Goal: Register for event/course: Sign up to attend an event or enroll in a course

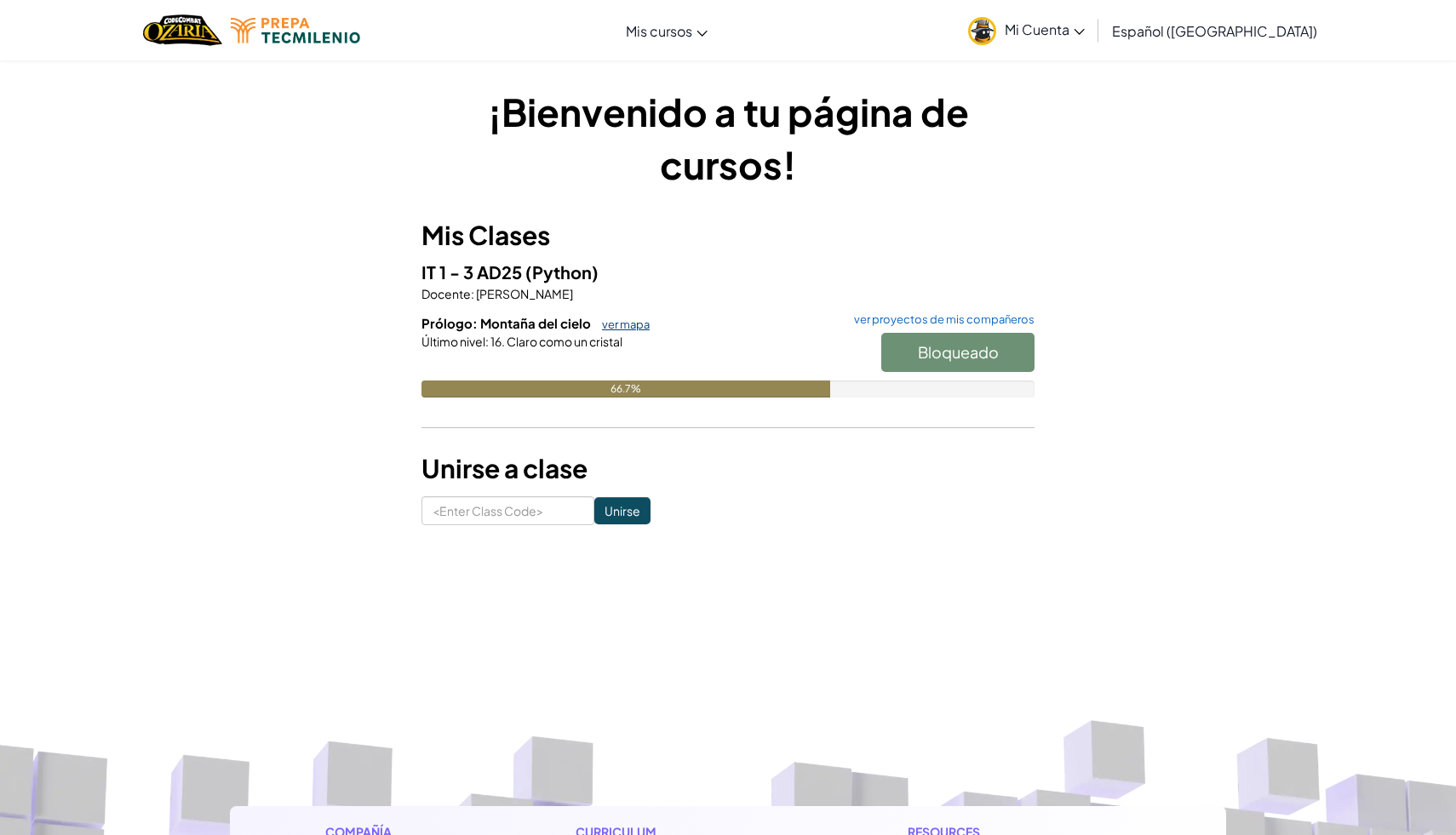
click at [619, 330] on link "ver mapa" at bounding box center [621, 323] width 56 height 13
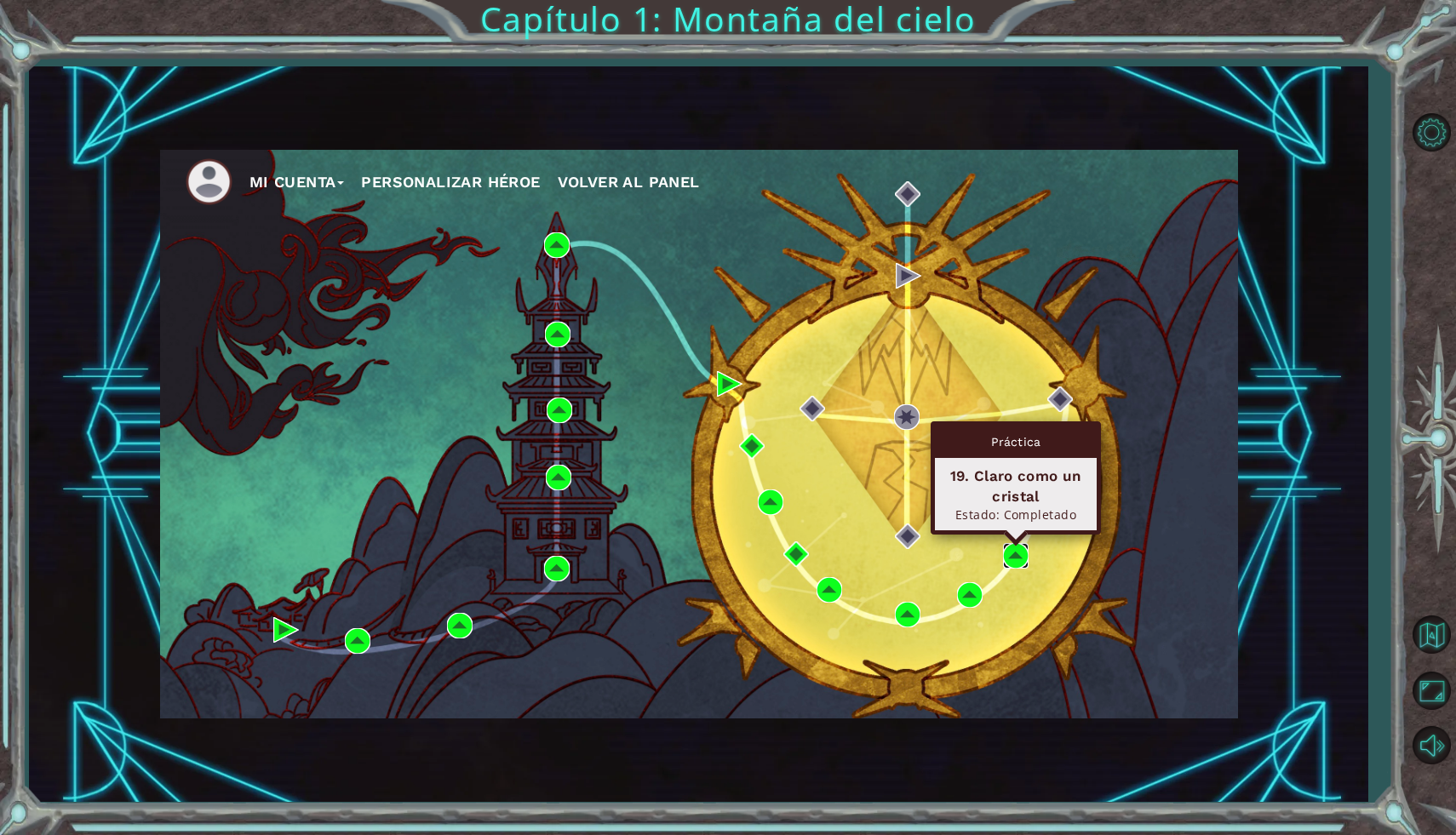
click at [1016, 553] on img at bounding box center [1016, 555] width 26 height 26
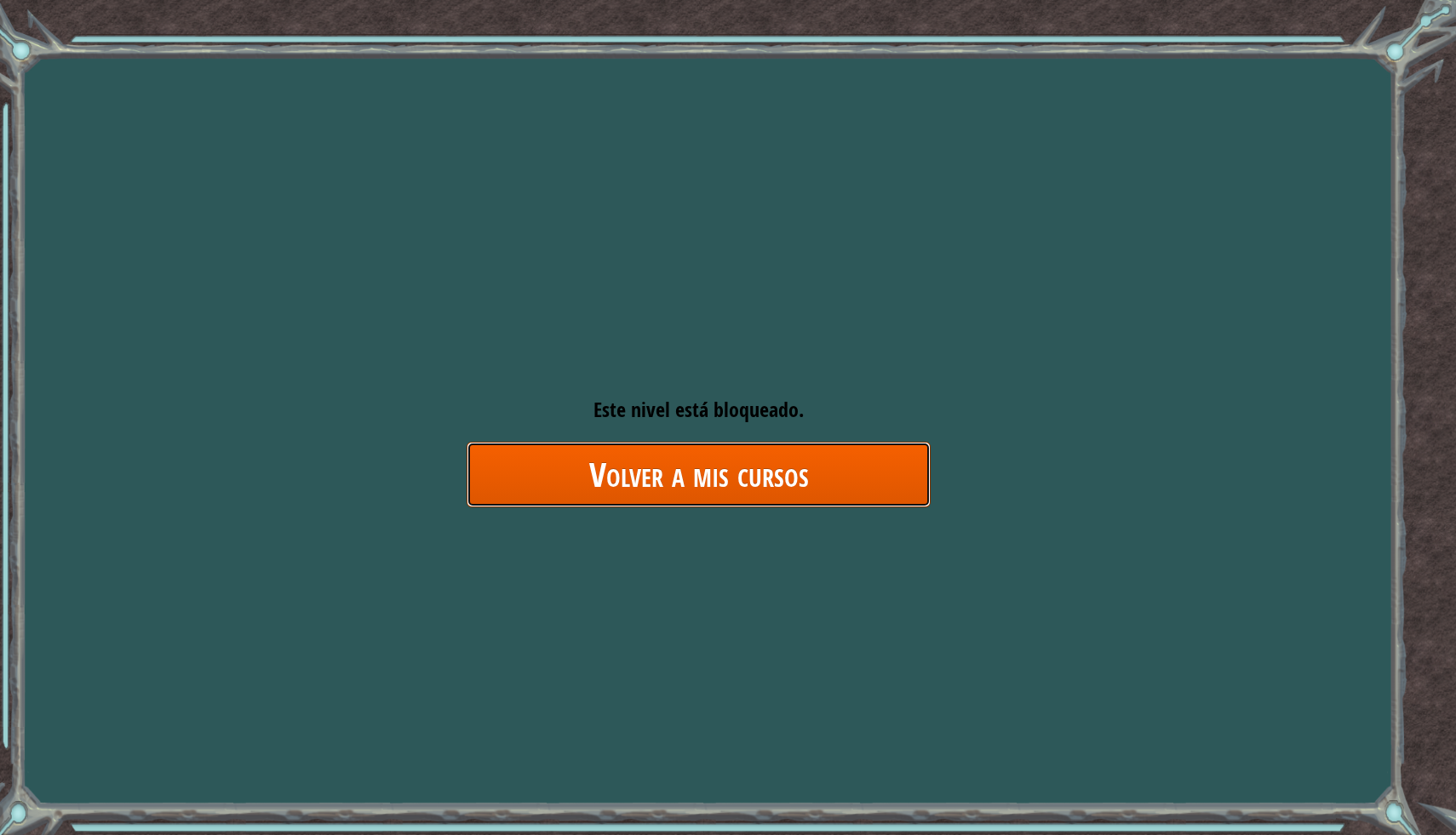
click at [779, 465] on link "Volver a mis cursos" at bounding box center [698, 475] width 464 height 66
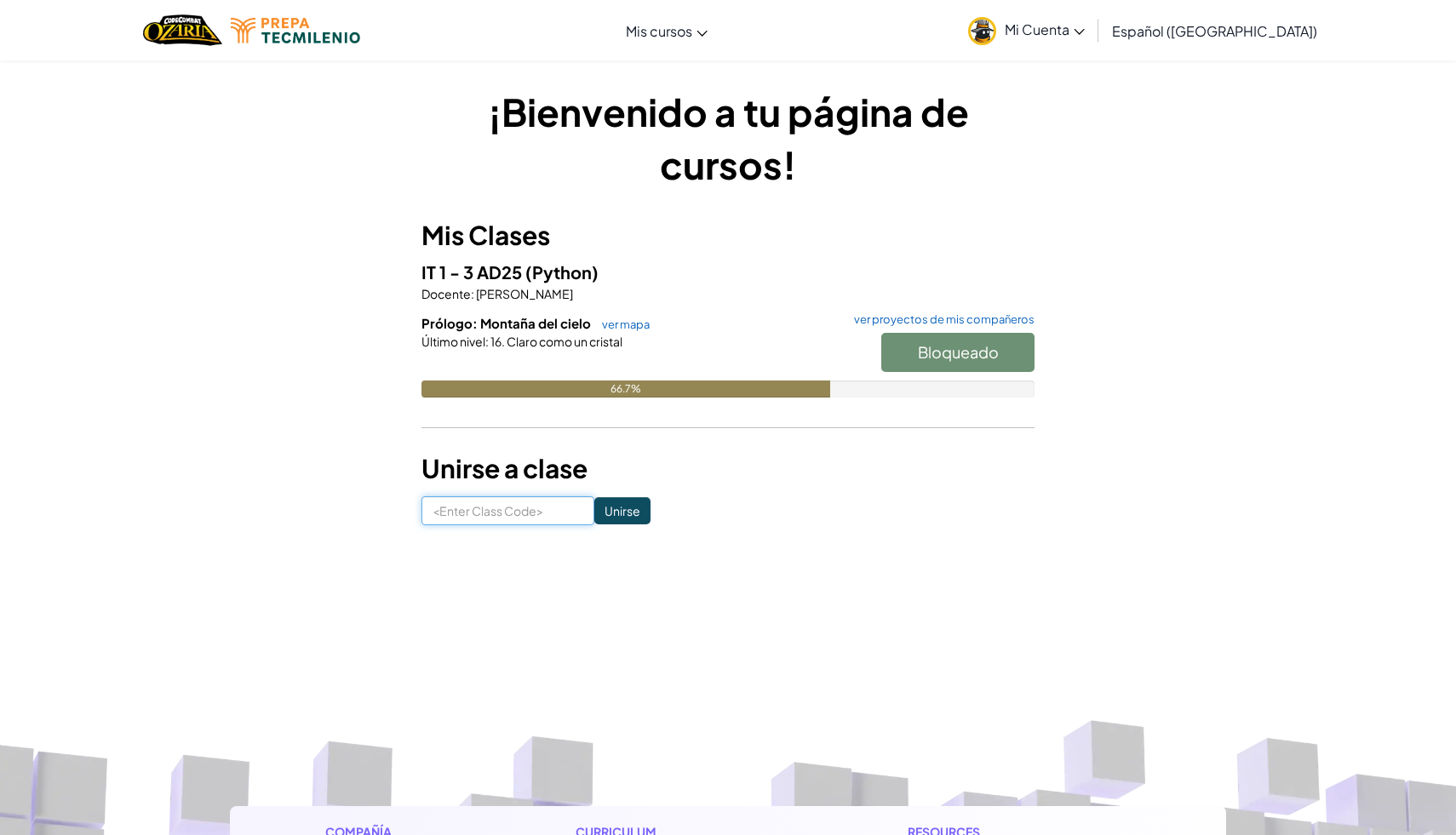
click at [540, 503] on input at bounding box center [508, 511] width 173 height 29
type input "DryTodayStone"
click at [595, 507] on input "Unirse" at bounding box center [622, 511] width 56 height 28
click at [631, 323] on link "ver mapa" at bounding box center [621, 323] width 56 height 13
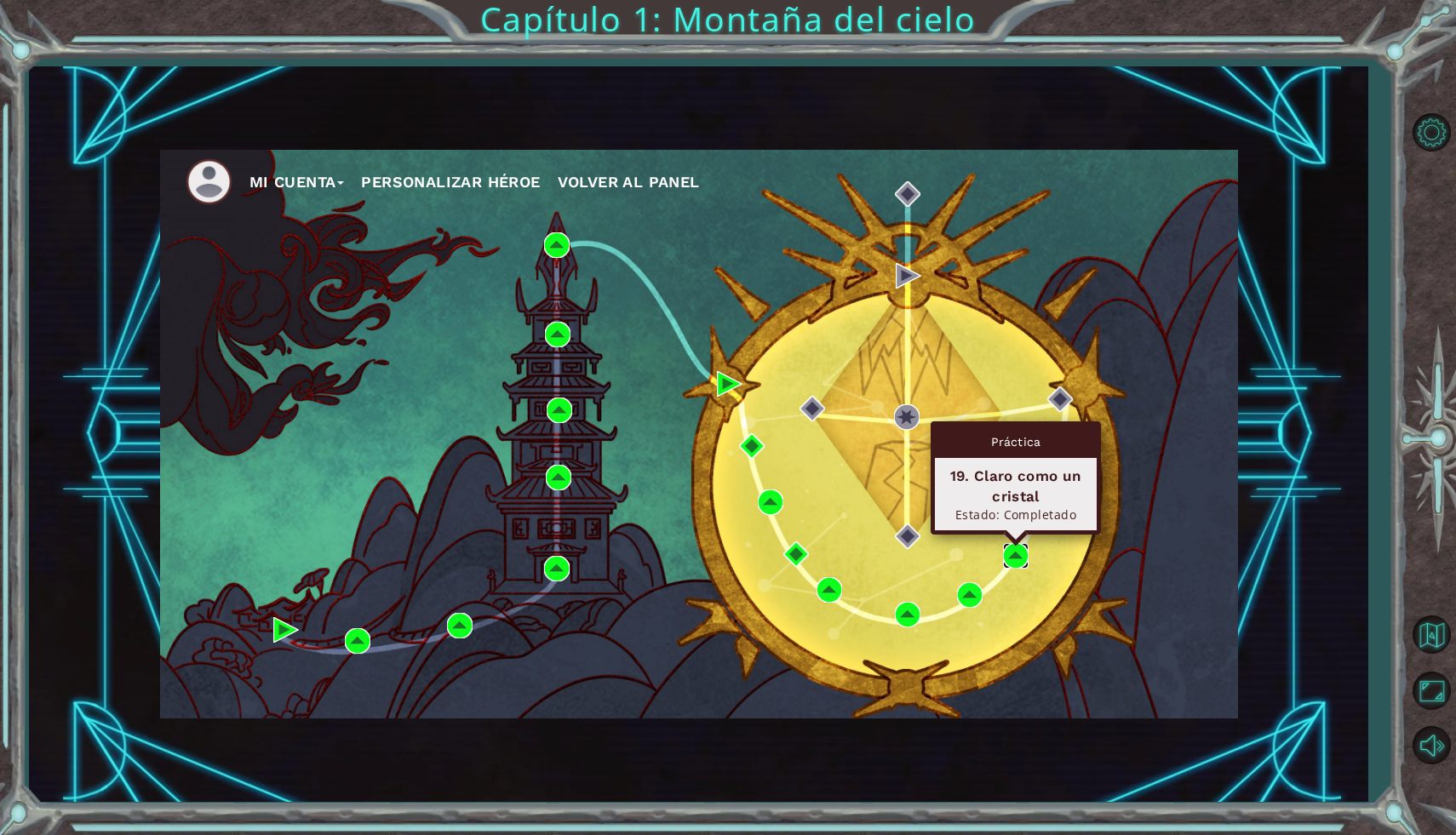
click at [1012, 550] on img at bounding box center [1016, 555] width 26 height 26
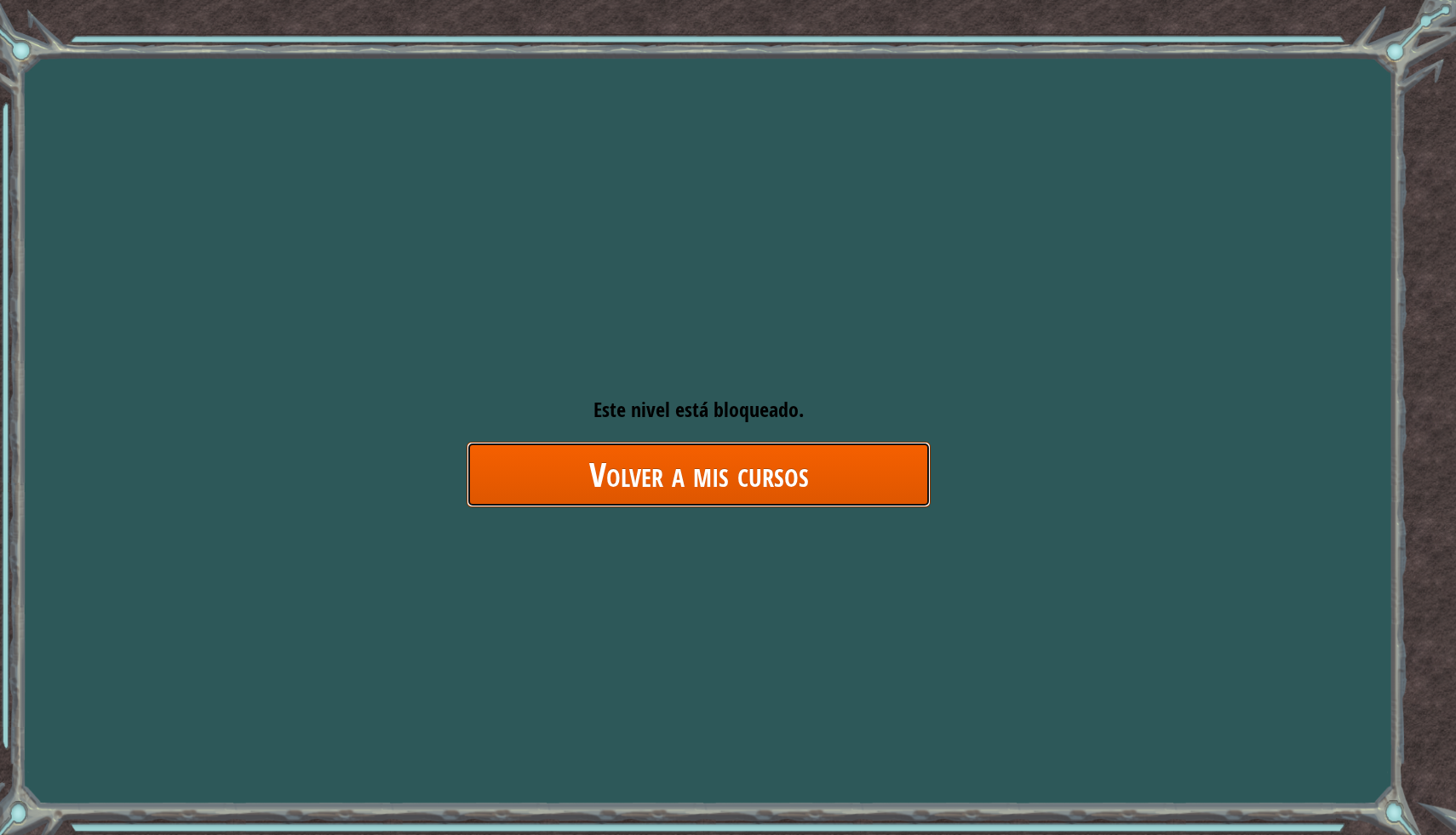
click at [707, 495] on link "Volver a mis cursos" at bounding box center [698, 475] width 464 height 66
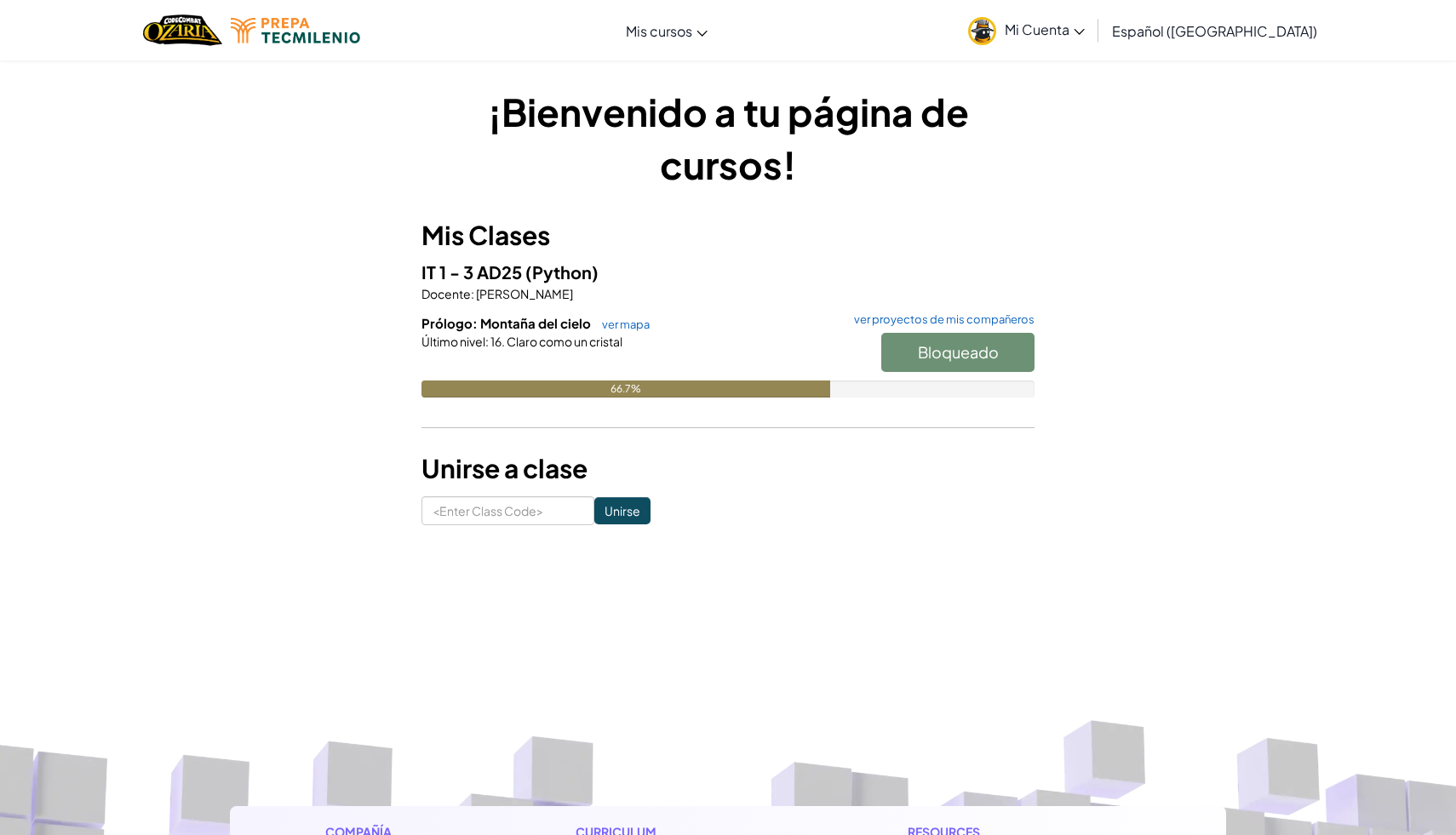
click at [958, 346] on div "Bloqueado" at bounding box center [949, 356] width 170 height 47
click at [950, 317] on link "ver proyectos de mis compañeros" at bounding box center [940, 319] width 189 height 11
click at [606, 324] on link "ver mapa" at bounding box center [621, 323] width 56 height 13
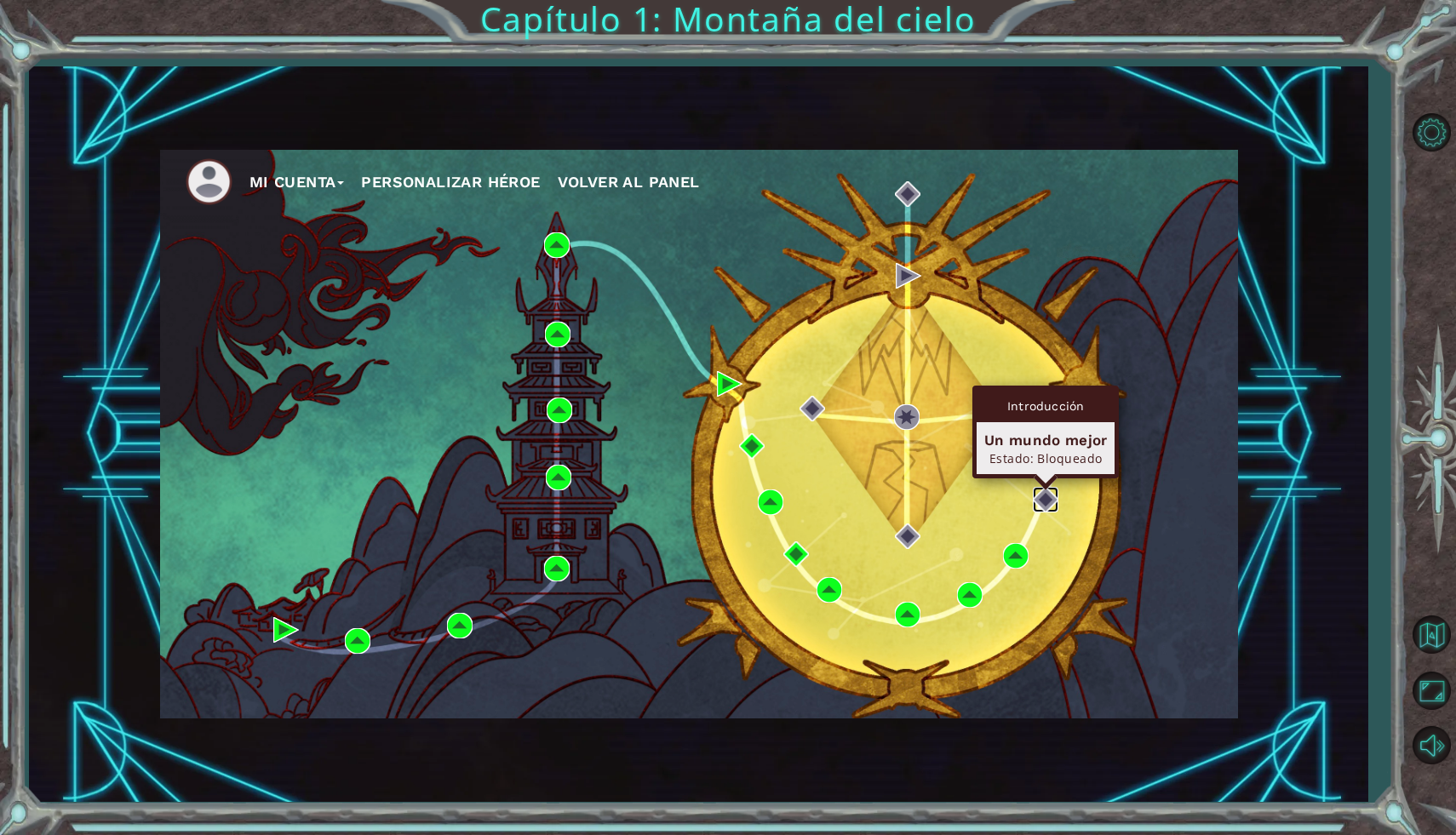
click at [1044, 500] on img at bounding box center [1045, 499] width 26 height 26
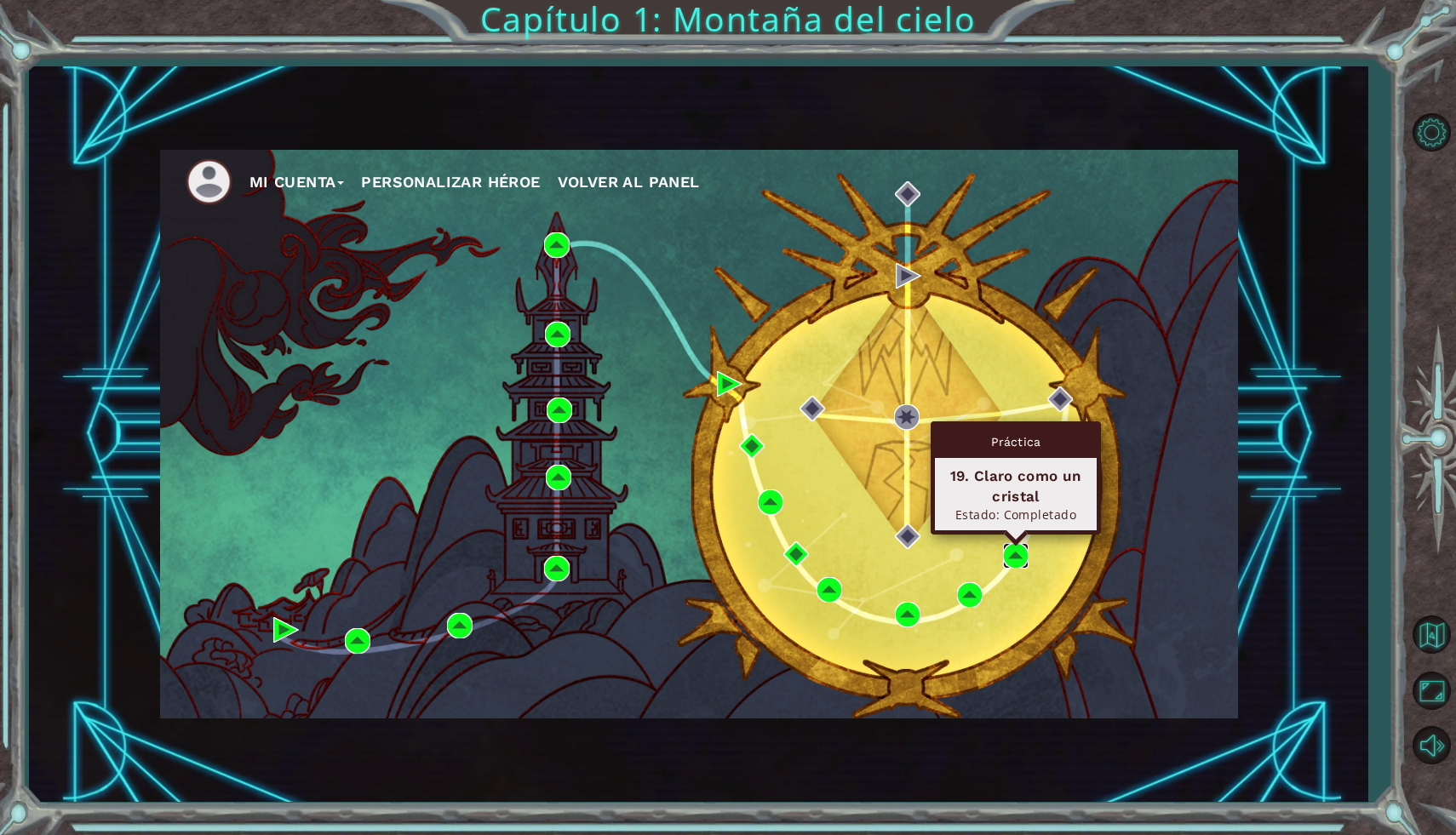
click at [1017, 560] on img at bounding box center [1016, 555] width 26 height 26
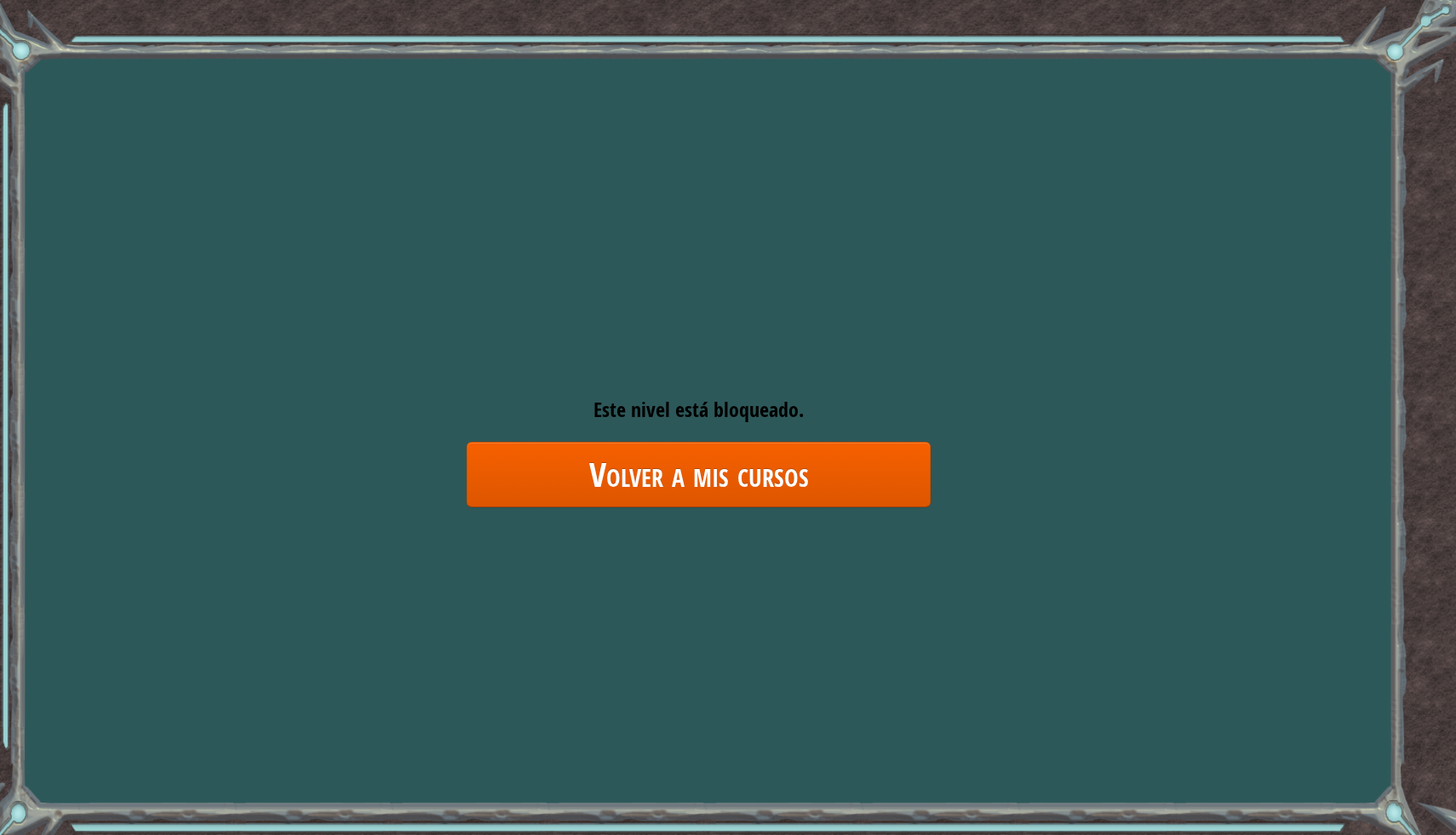
click at [793, 409] on span "Este nivel está bloqueado." at bounding box center [699, 409] width 210 height 28
click at [797, 519] on div "Goals Error cargando del servidor Deberás unirte a un curso para jugar a este n…" at bounding box center [728, 417] width 1456 height 835
click at [796, 488] on link "Volver a mis cursos" at bounding box center [698, 475] width 464 height 66
